Goal: Task Accomplishment & Management: Use online tool/utility

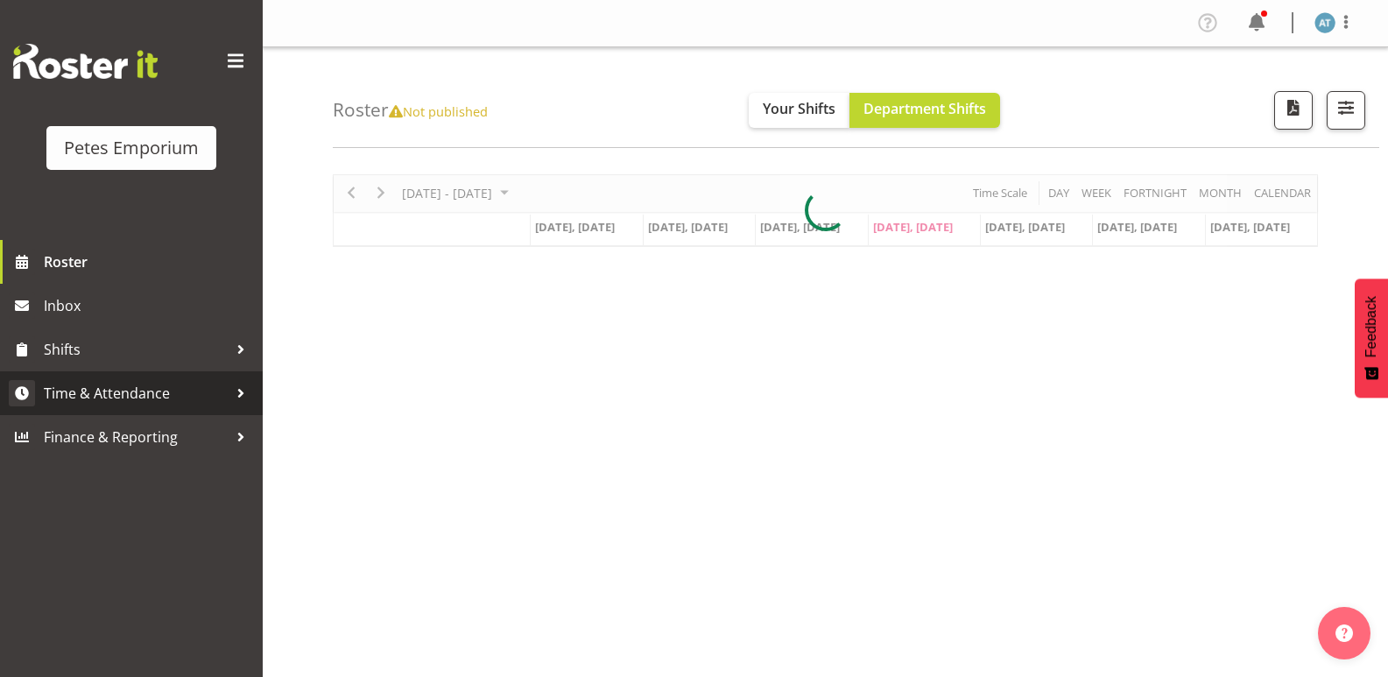
click at [185, 382] on span "Time & Attendance" at bounding box center [136, 393] width 184 height 26
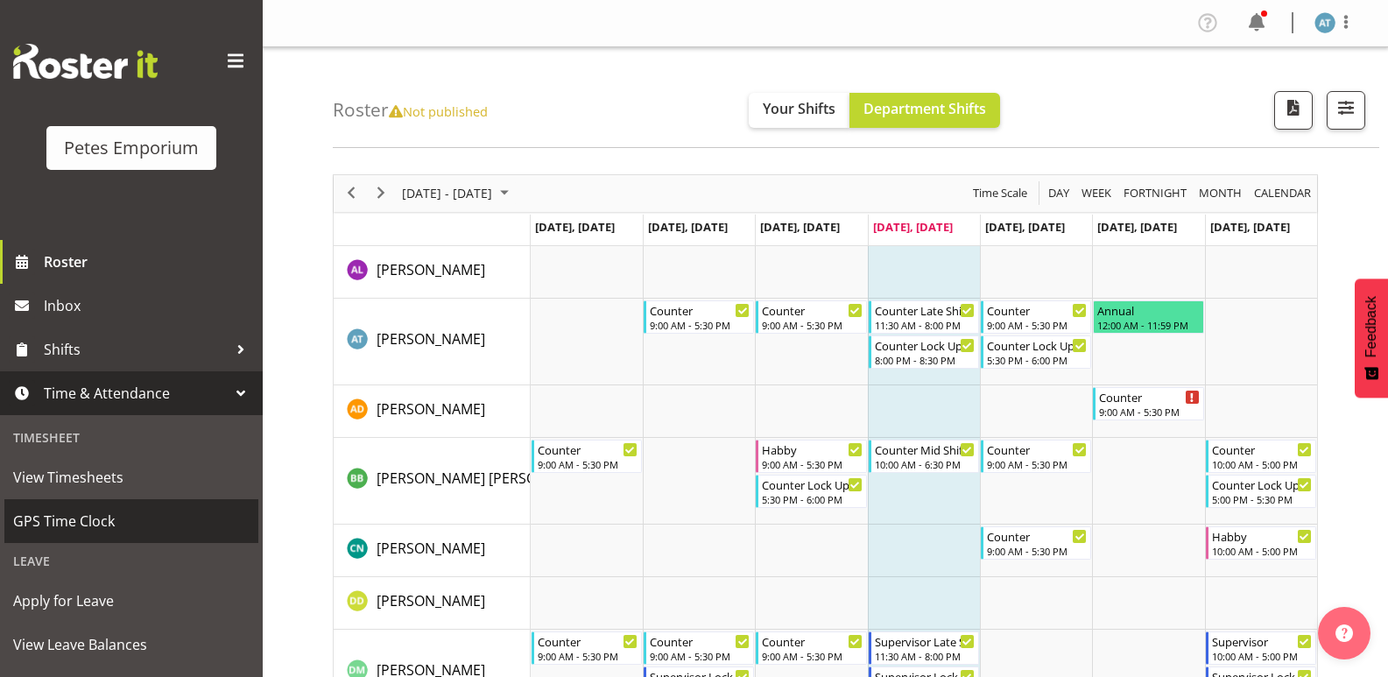
click at [193, 530] on span "GPS Time Clock" at bounding box center [131, 521] width 236 height 26
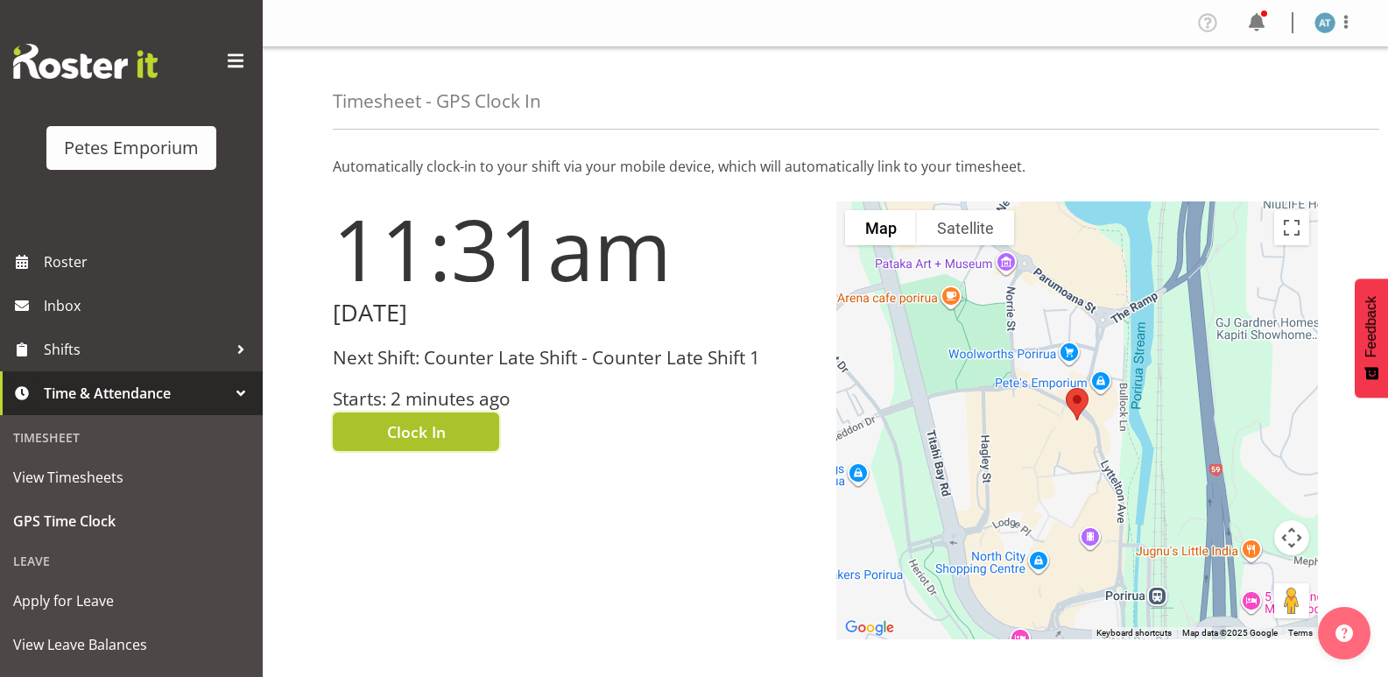
click at [448, 428] on button "Clock In" at bounding box center [416, 431] width 166 height 39
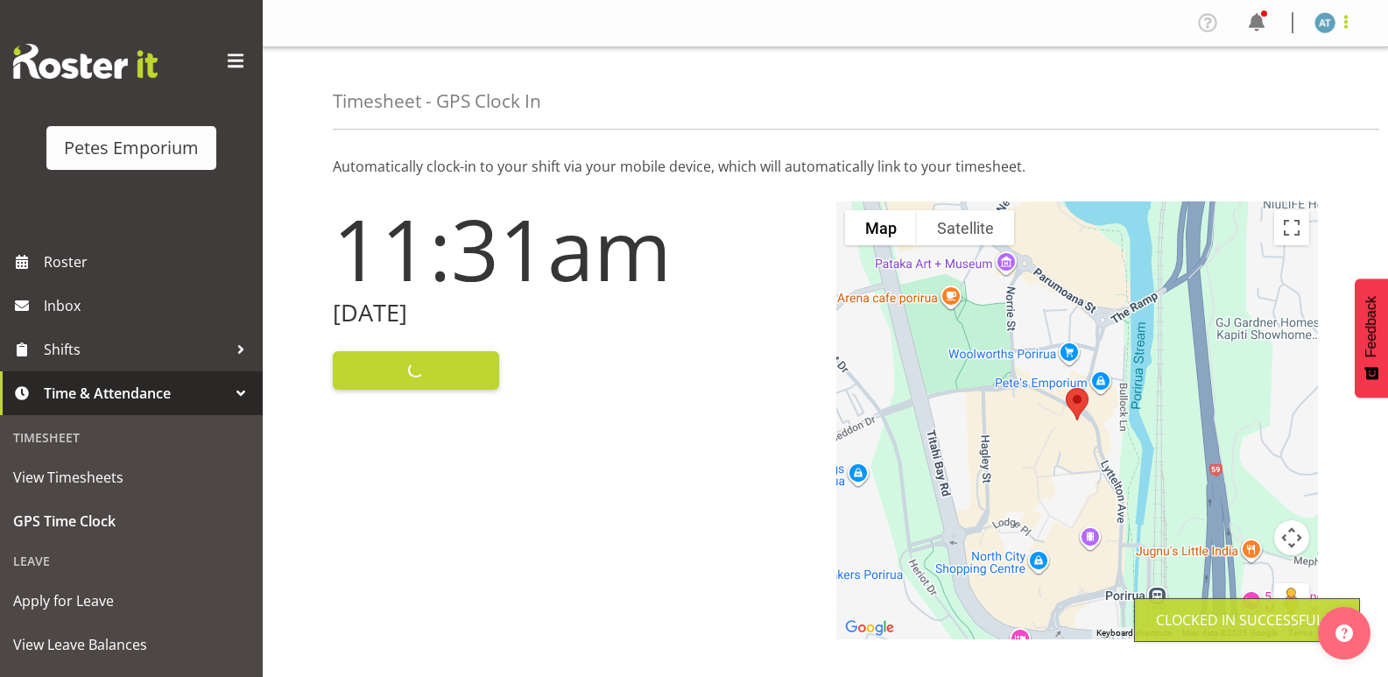
click at [1353, 23] on span at bounding box center [1346, 21] width 21 height 21
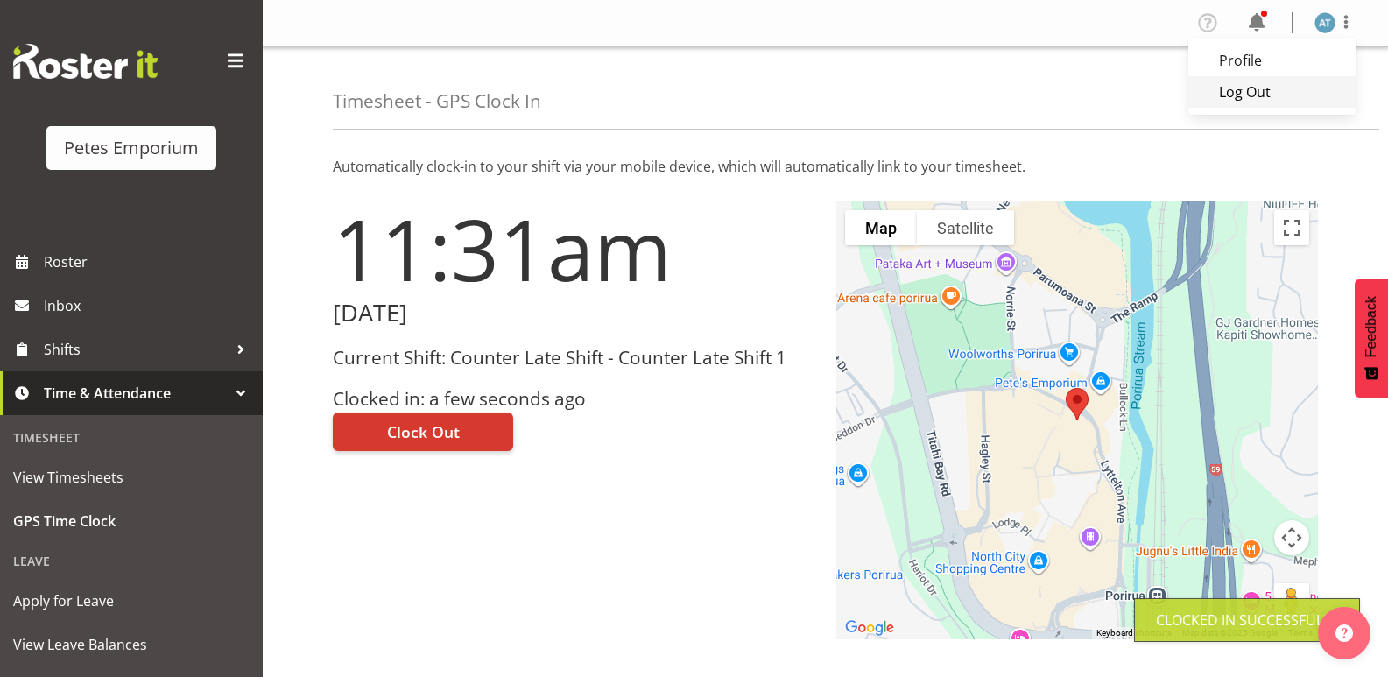
click at [1320, 90] on link "Log Out" at bounding box center [1272, 92] width 168 height 32
